Goal: Task Accomplishment & Management: Use online tool/utility

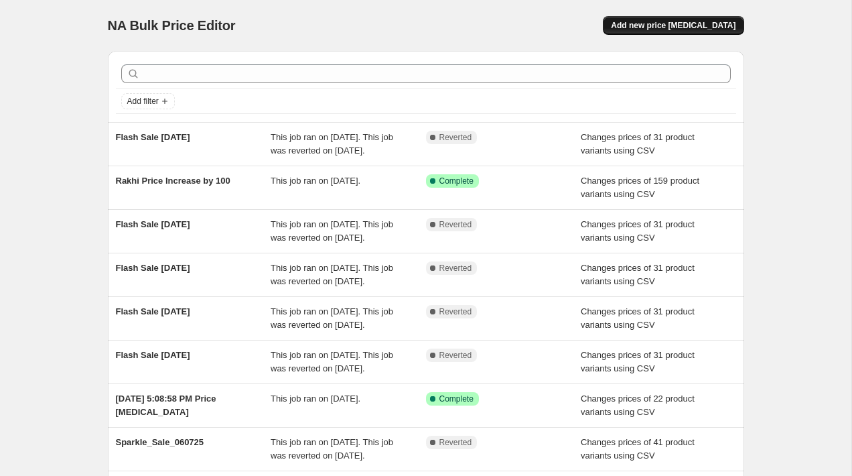
click at [652, 29] on span "Add new price [MEDICAL_DATA]" at bounding box center [673, 25] width 125 height 11
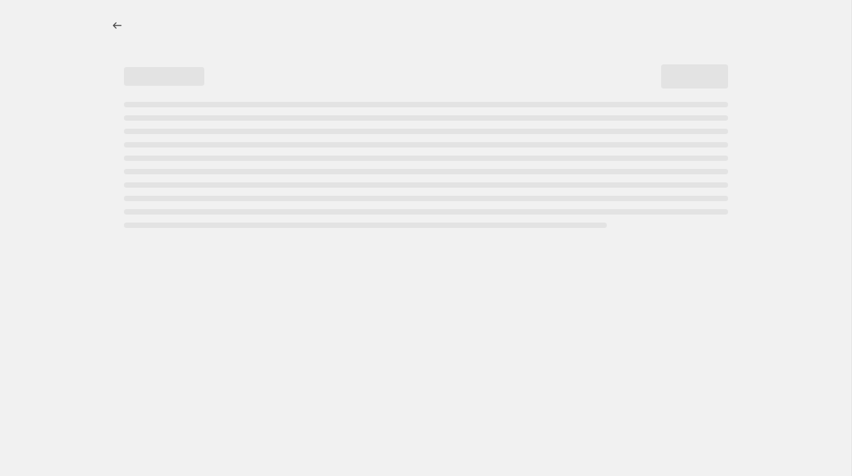
select select "percentage"
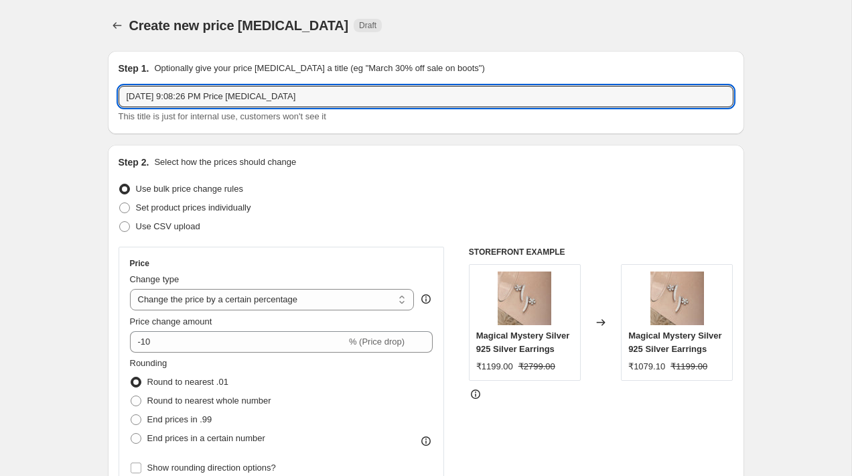
drag, startPoint x: 346, startPoint y: 94, endPoint x: 72, endPoint y: 98, distance: 274.7
type input "BOGO Price Increase by 20%"
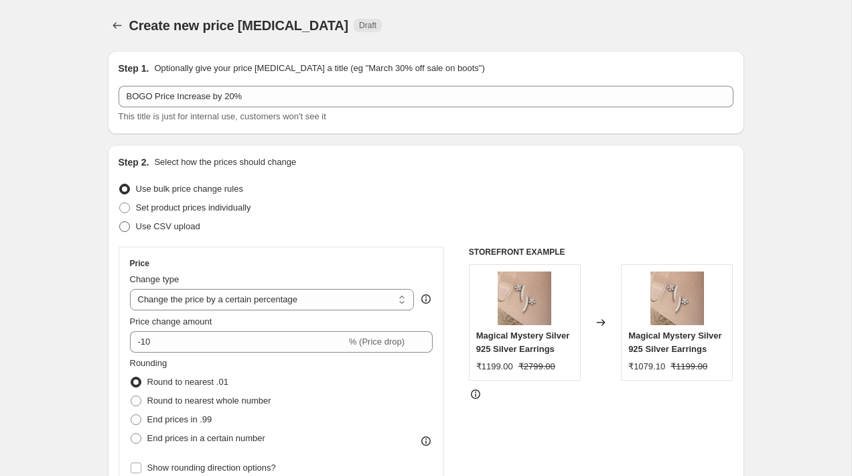
click at [124, 226] on span at bounding box center [124, 226] width 11 height 11
click at [120, 222] on input "Use CSV upload" at bounding box center [119, 221] width 1 height 1
radio input "true"
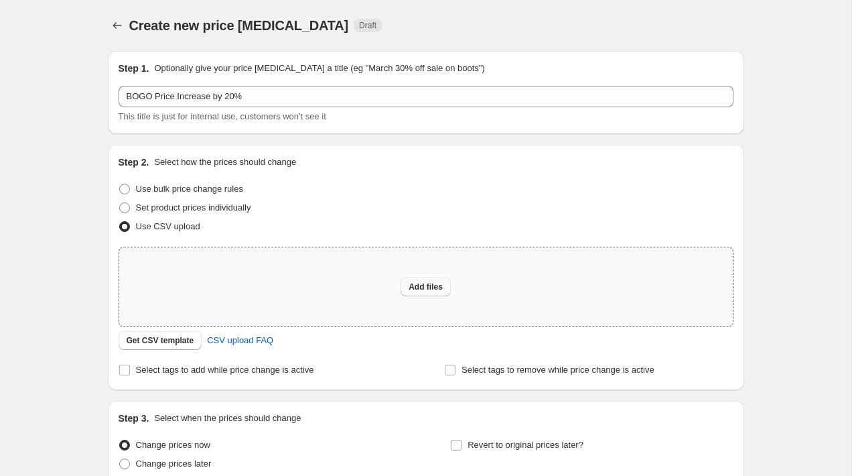
click at [418, 283] on span "Add files" at bounding box center [426, 286] width 34 height 11
type input "C:\fakepath\BOGO_Price_Change_Sep13.csv"
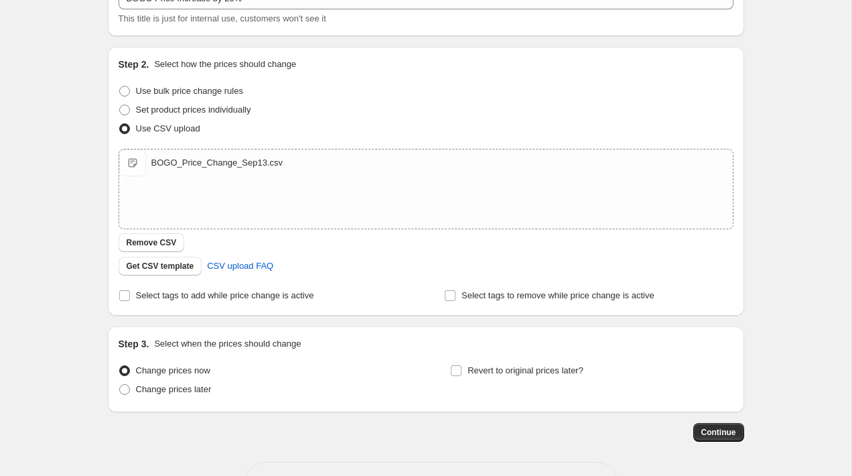
scroll to position [99, 0]
click at [129, 296] on span at bounding box center [125, 294] width 12 height 12
click at [129, 296] on input "Select tags to add while price change is active" at bounding box center [124, 294] width 11 height 11
checkbox input "true"
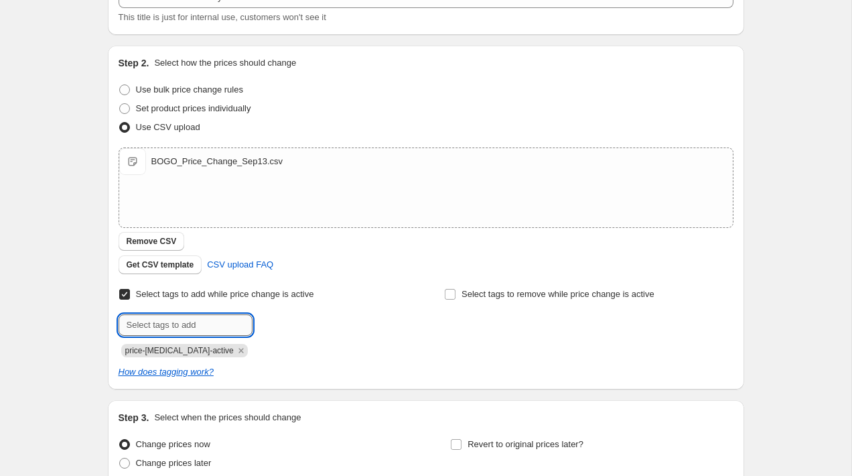
click at [177, 326] on input "text" at bounding box center [186, 324] width 134 height 21
click at [235, 348] on icon "Remove price-change-job-active" at bounding box center [241, 350] width 12 height 12
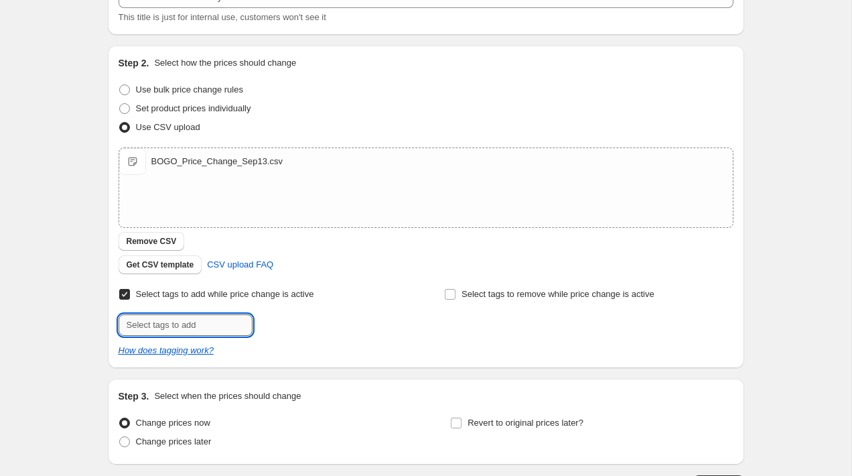
click at [188, 328] on input "text" at bounding box center [186, 324] width 134 height 21
type input "badge_Buy 1 Get 1"
click at [300, 325] on span "badge_Buy 1 ..." at bounding box center [310, 323] width 59 height 9
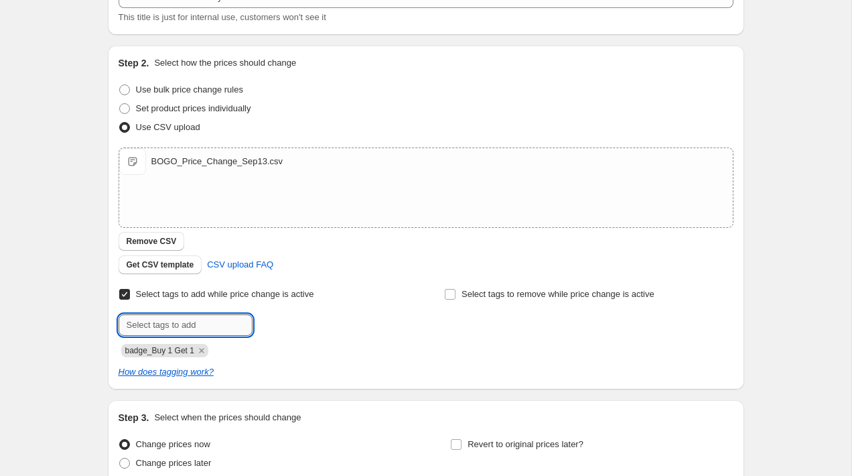
click at [178, 327] on input "text" at bounding box center [186, 324] width 134 height 21
click at [333, 342] on div "badge_Buy 1 Get 1" at bounding box center [263, 349] width 289 height 16
click at [204, 329] on input "text" at bounding box center [186, 324] width 134 height 21
type input "bogo_app_flashsale"
click at [311, 326] on span "bogo_app_fla..." at bounding box center [310, 323] width 59 height 9
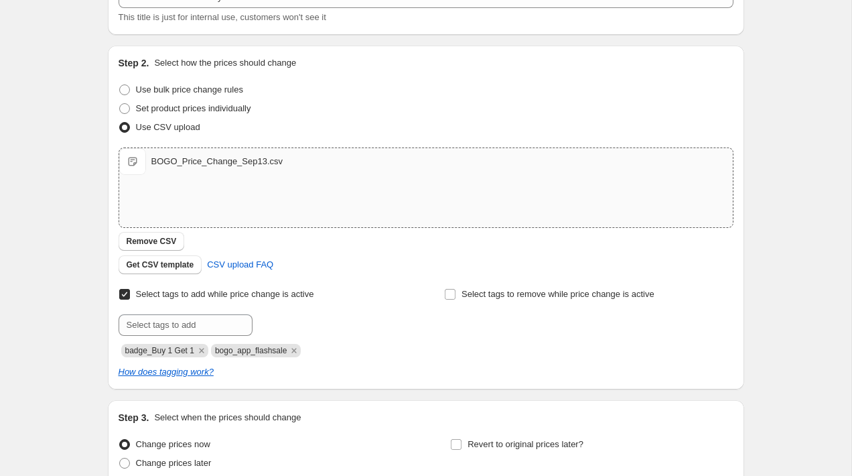
scroll to position [220, 0]
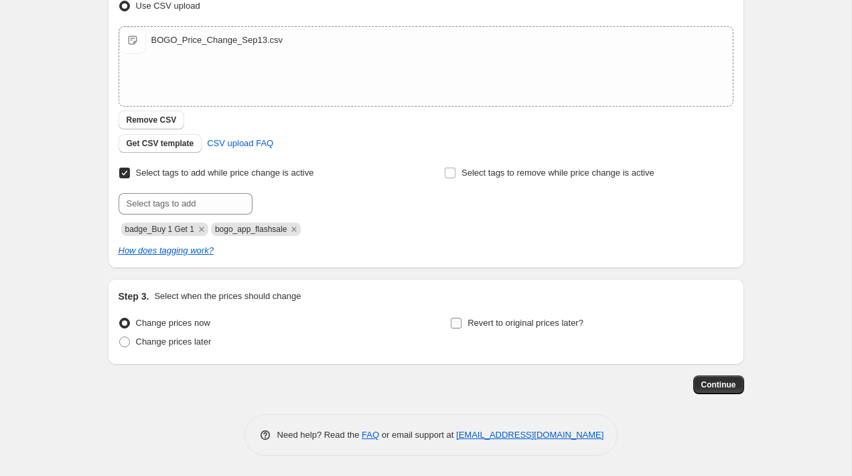
click at [454, 324] on input "Revert to original prices later?" at bounding box center [456, 323] width 11 height 11
checkbox input "true"
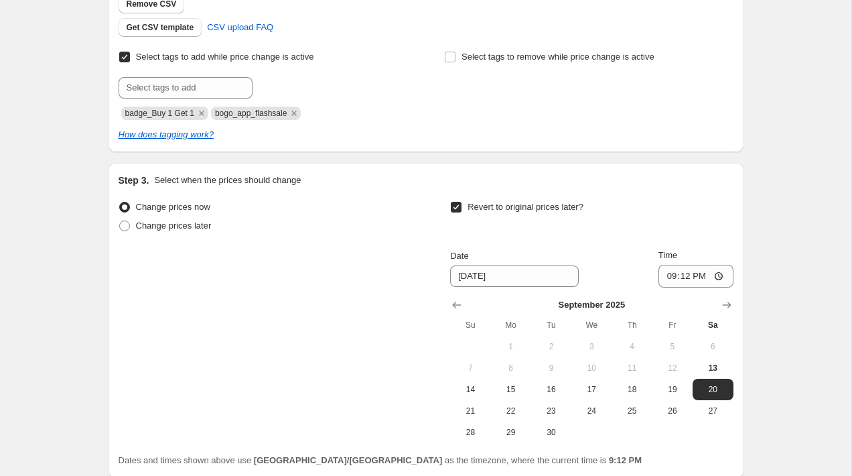
scroll to position [338, 0]
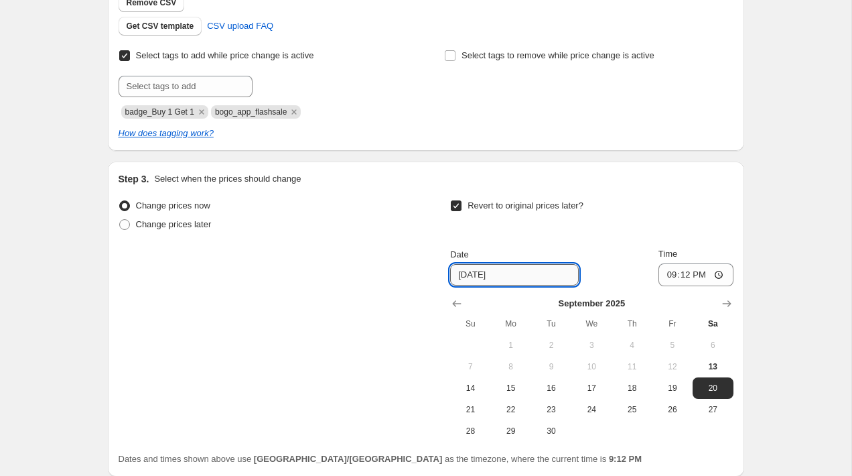
click at [520, 277] on input "[DATE]" at bounding box center [514, 274] width 129 height 21
click at [478, 387] on span "14" at bounding box center [470, 388] width 29 height 11
type input "[DATE]"
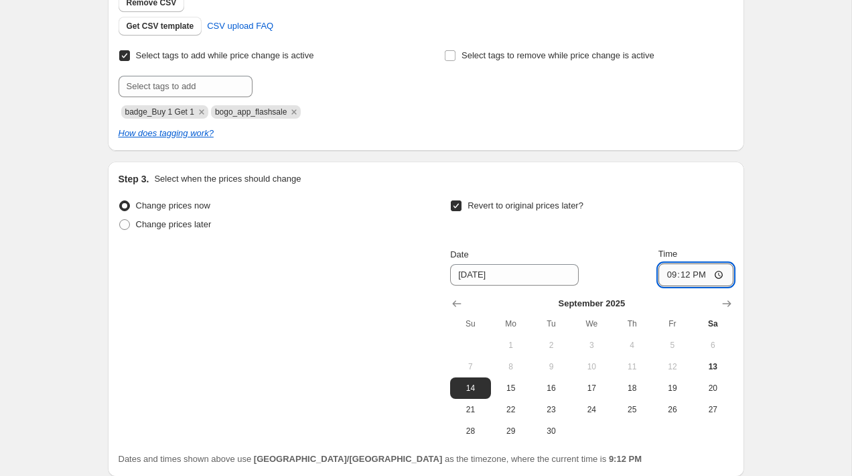
click at [703, 275] on input "21:12" at bounding box center [696, 274] width 75 height 23
click at [720, 273] on input "21:12" at bounding box center [696, 274] width 75 height 23
type input "00:03"
click at [775, 243] on div "Create new price [MEDICAL_DATA]. This page is ready Create new price [MEDICAL_D…" at bounding box center [425, 124] width 851 height 925
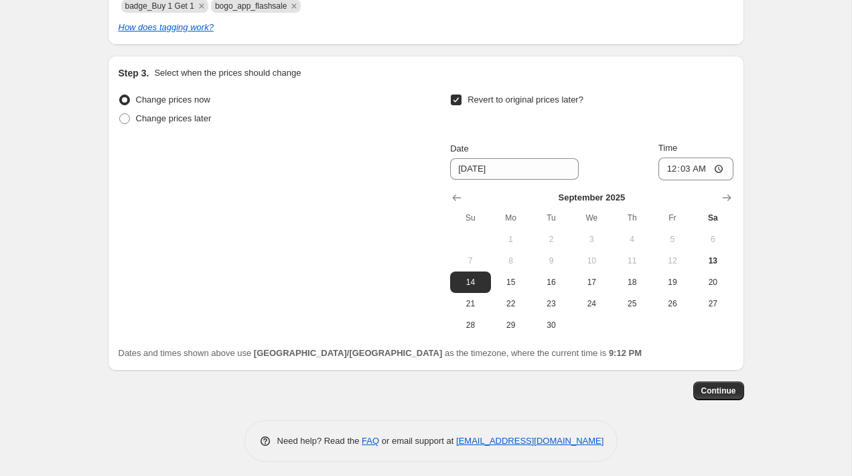
scroll to position [447, 0]
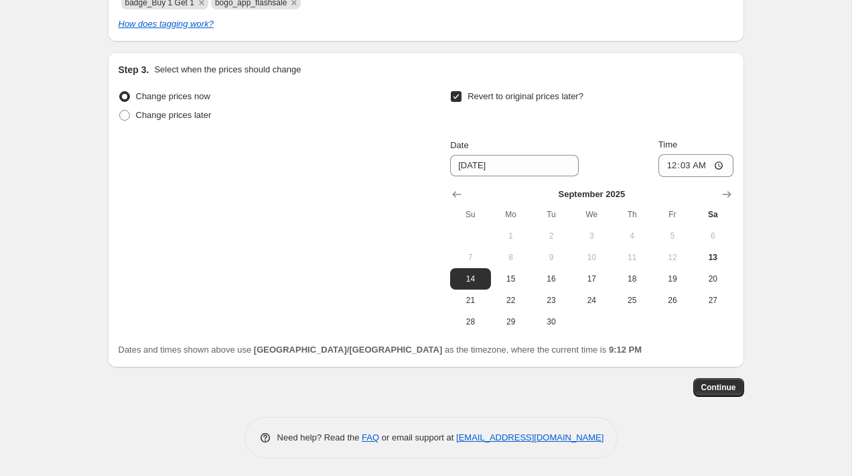
click at [711, 397] on div "Step 1. Optionally give your price [MEDICAL_DATA] a title (eg "March 30% off sa…" at bounding box center [426, 25] width 636 height 865
click at [711, 395] on button "Continue" at bounding box center [718, 387] width 51 height 19
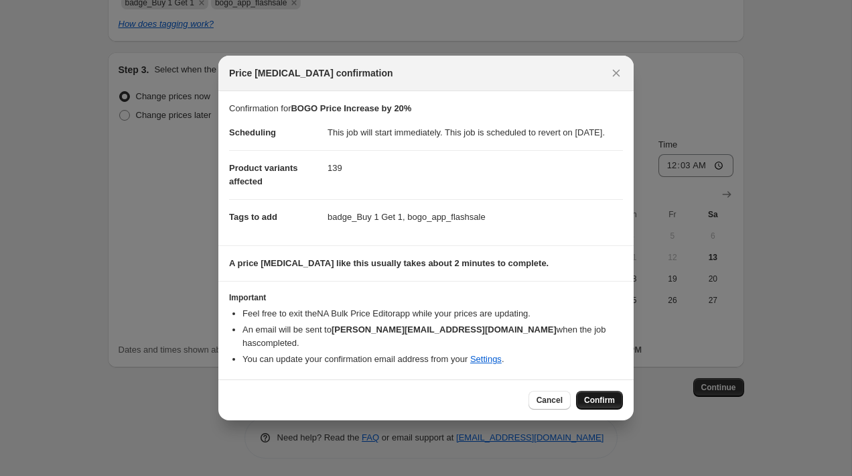
click at [608, 400] on span "Confirm" at bounding box center [599, 400] width 31 height 11
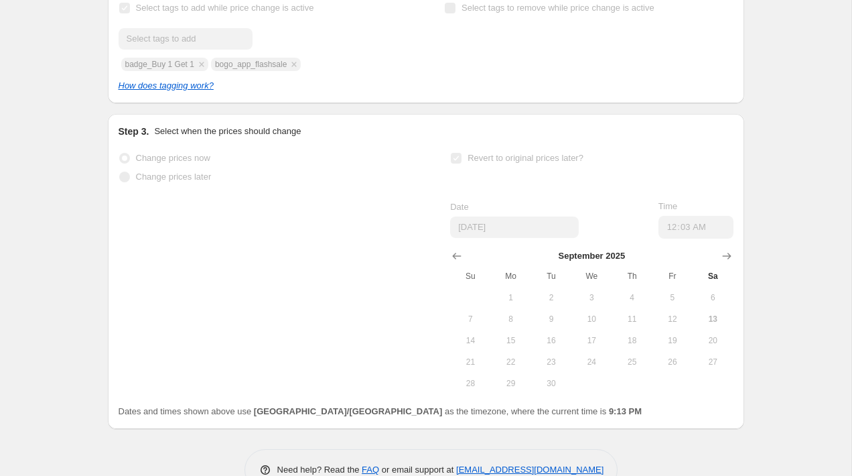
scroll to position [482, 0]
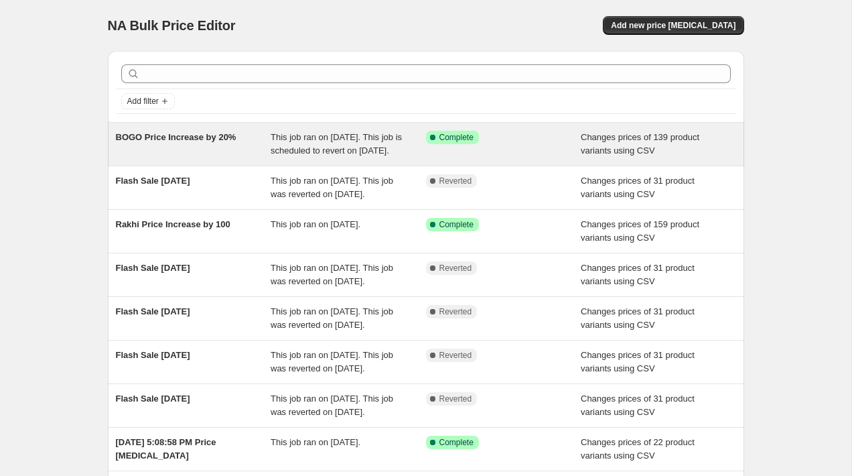
click at [188, 152] on div "BOGO Price Increase by 20%" at bounding box center [193, 144] width 155 height 27
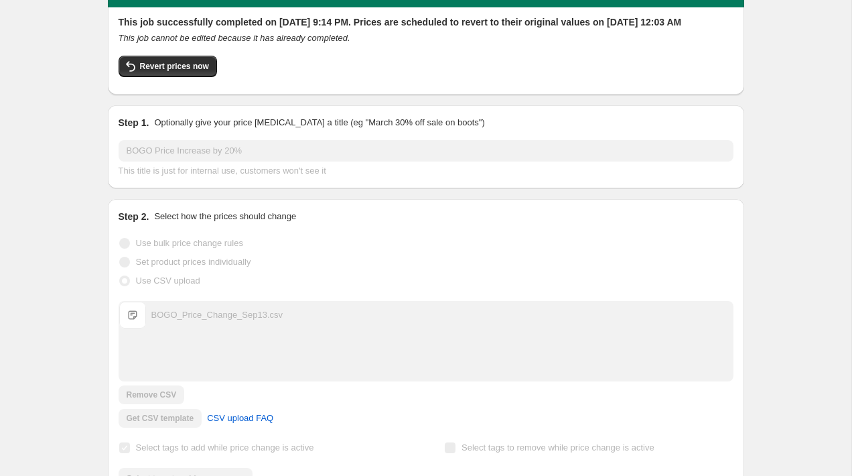
scroll to position [76, 0]
